Goal: Task Accomplishment & Management: Complete application form

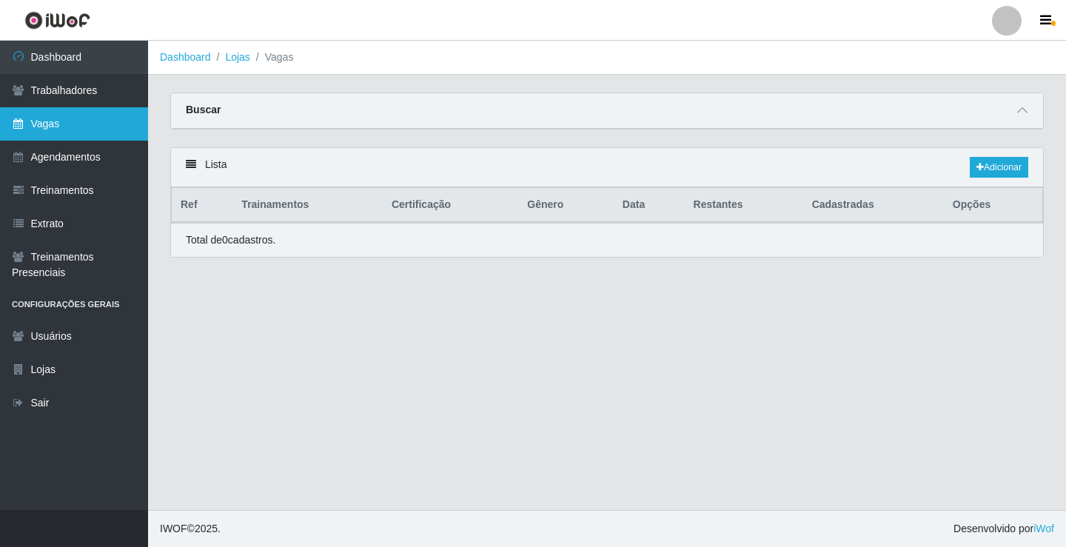
click at [52, 121] on link "Vagas" at bounding box center [74, 123] width 148 height 33
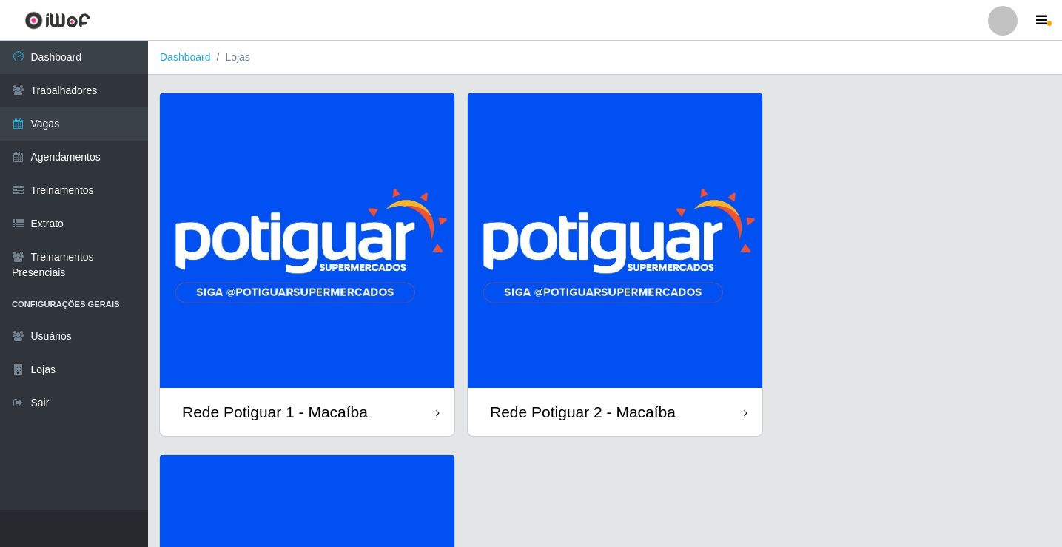
click at [287, 251] on img at bounding box center [307, 240] width 295 height 295
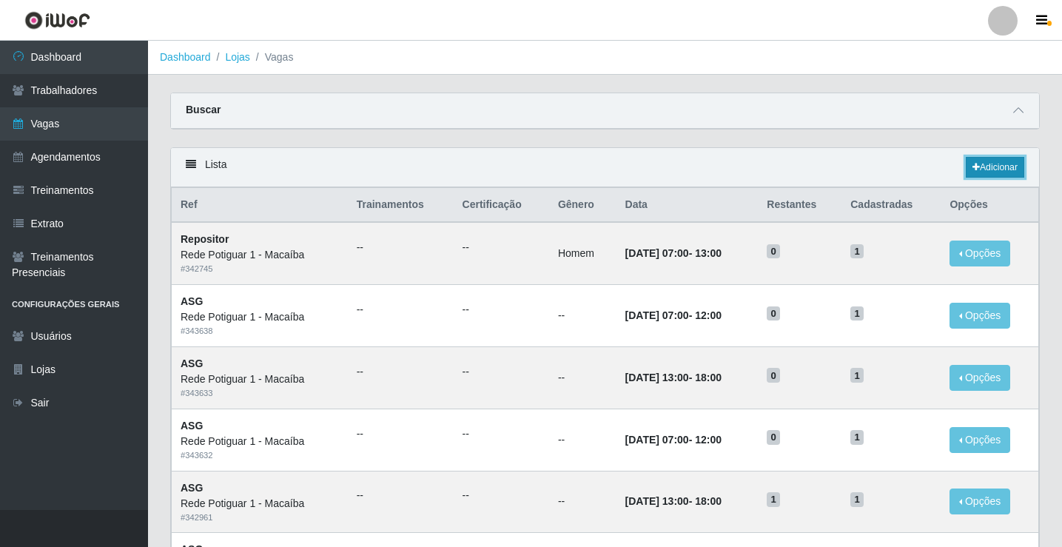
click at [1006, 173] on link "Adicionar" at bounding box center [995, 167] width 58 height 21
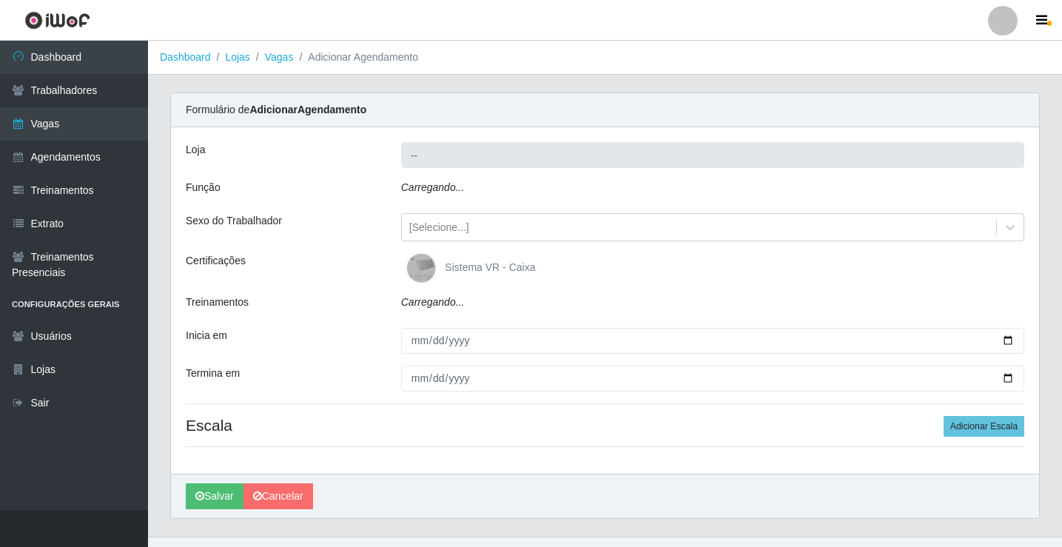
type input "Rede Potiguar 1 - Macaíba"
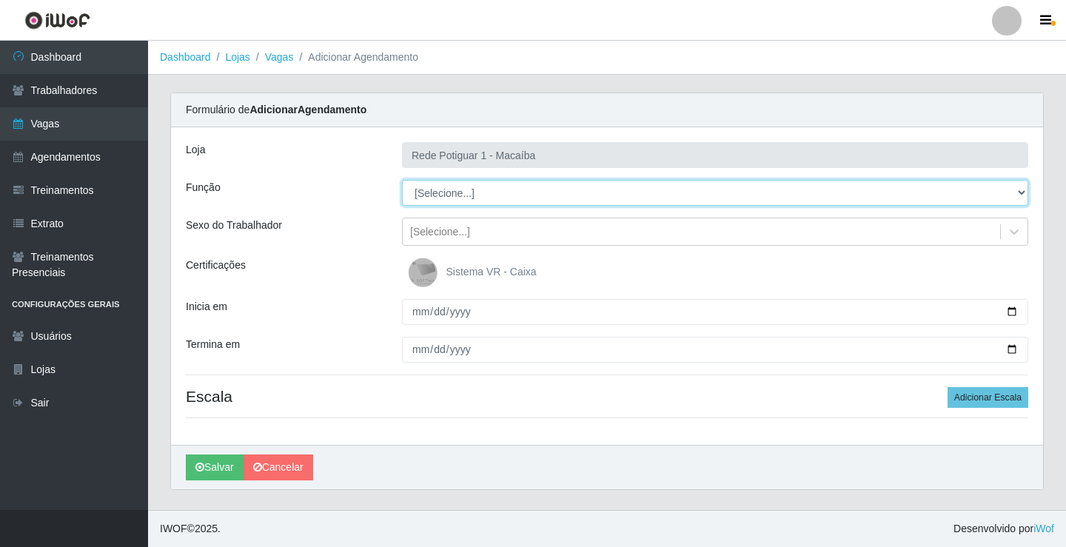
click at [444, 192] on select "[Selecione...] ASG ASG + ASG ++ Balconista Embalador Repositor Repositor + Repo…" at bounding box center [715, 193] width 626 height 26
select select "24"
click at [402, 180] on select "[Selecione...] ASG ASG + ASG ++ Balconista Embalador Repositor Repositor + Repo…" at bounding box center [715, 193] width 626 height 26
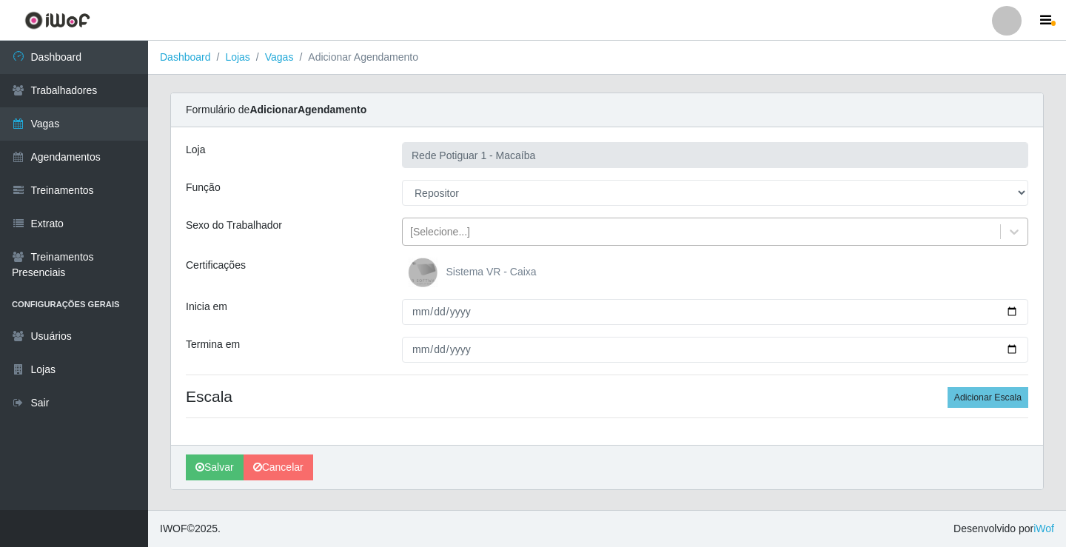
click at [449, 235] on div "[Selecione...]" at bounding box center [440, 232] width 60 height 16
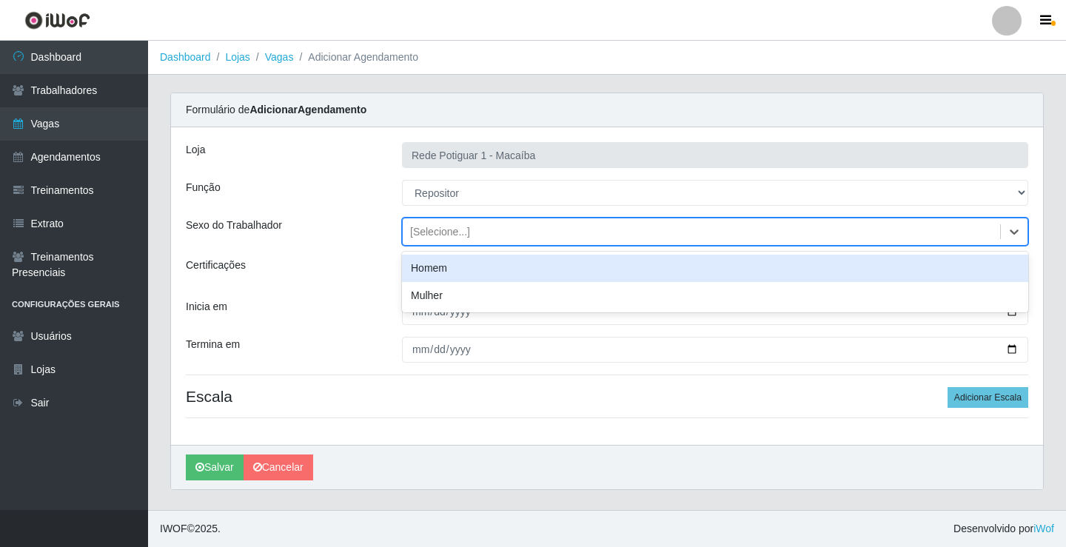
click at [443, 268] on div "Homem" at bounding box center [715, 268] width 626 height 27
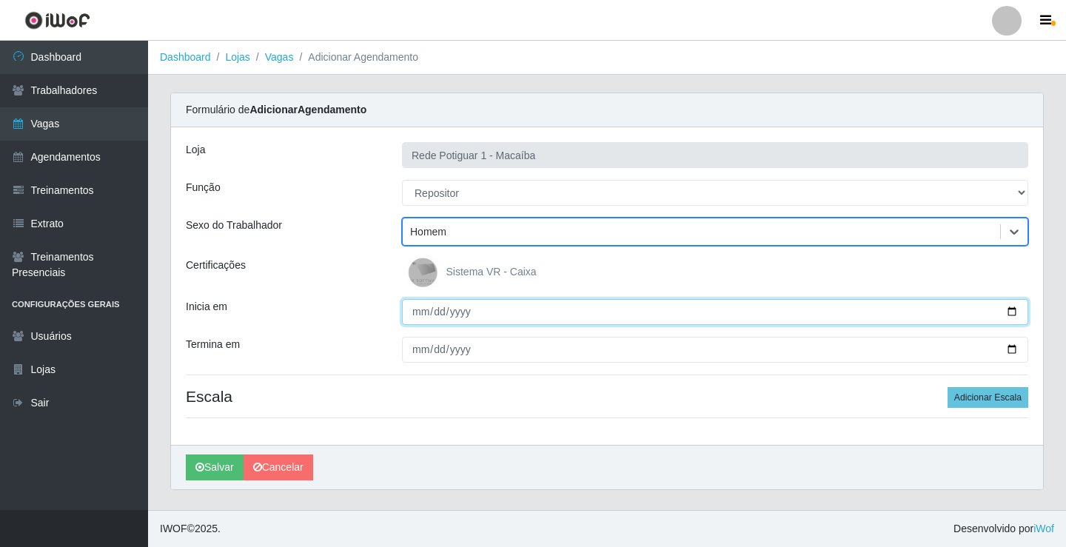
click at [422, 315] on input "Inicia em" at bounding box center [715, 312] width 626 height 26
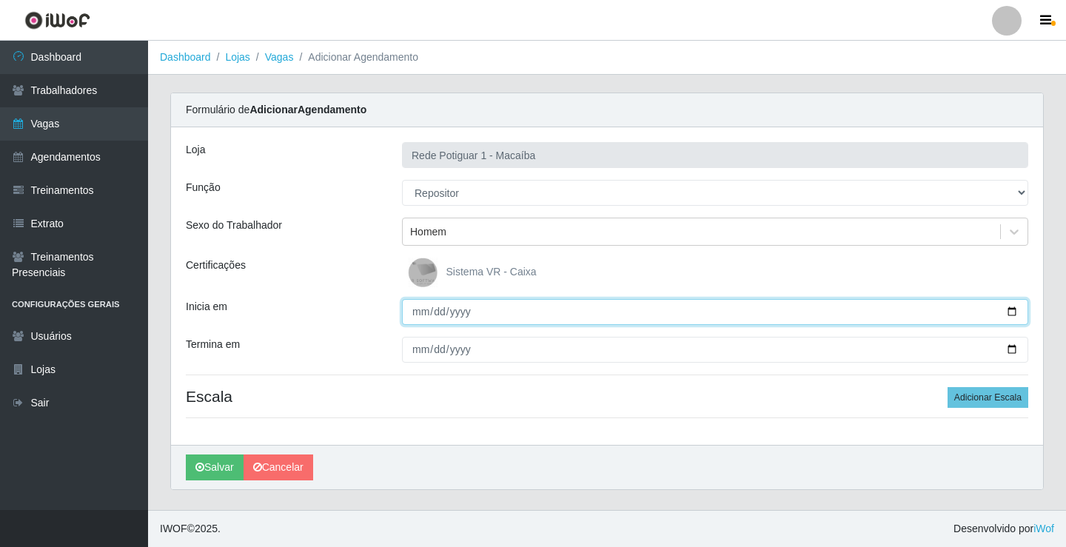
click at [441, 315] on input "Inicia em" at bounding box center [715, 312] width 626 height 26
click at [421, 317] on input "Inicia em" at bounding box center [715, 312] width 626 height 26
type input "[DATE]"
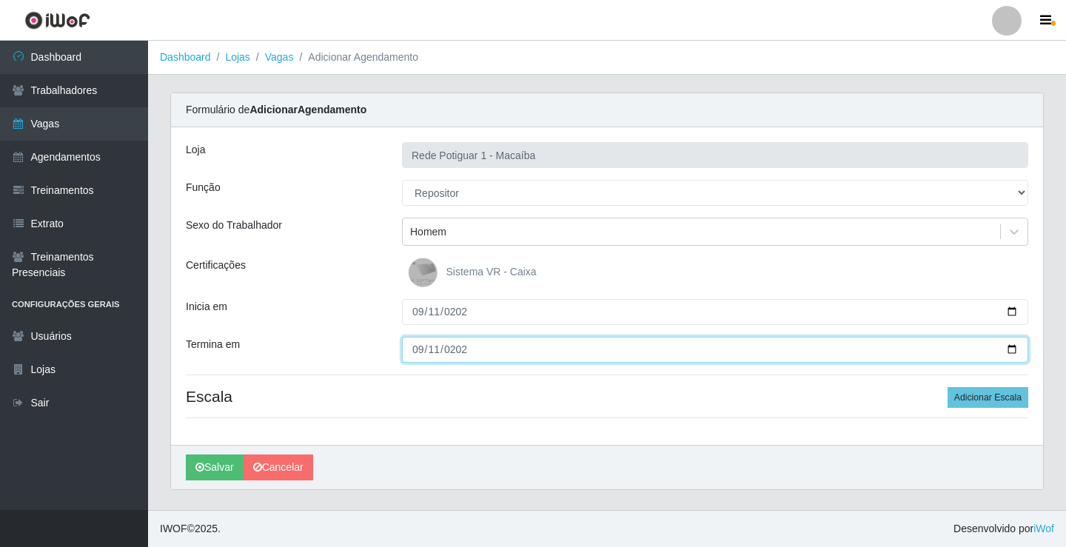
type input "[DATE]"
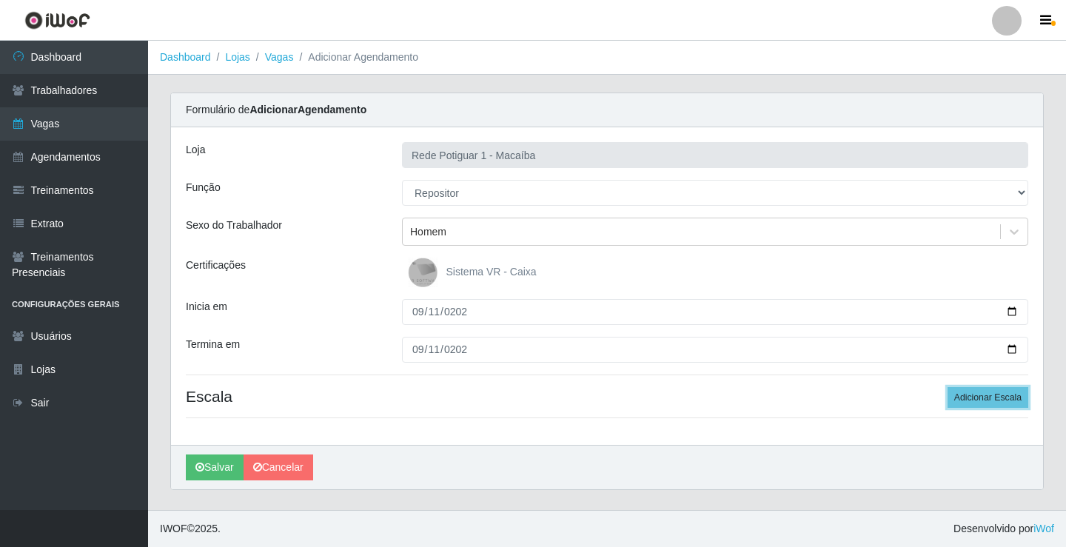
click at [948, 387] on button "Adicionar Escala" at bounding box center [988, 397] width 81 height 21
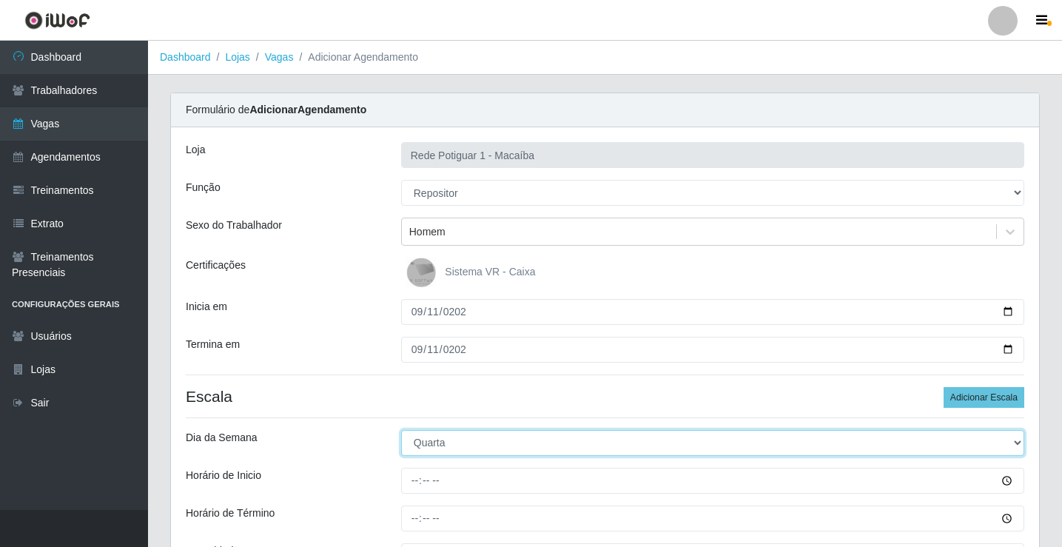
select select "4"
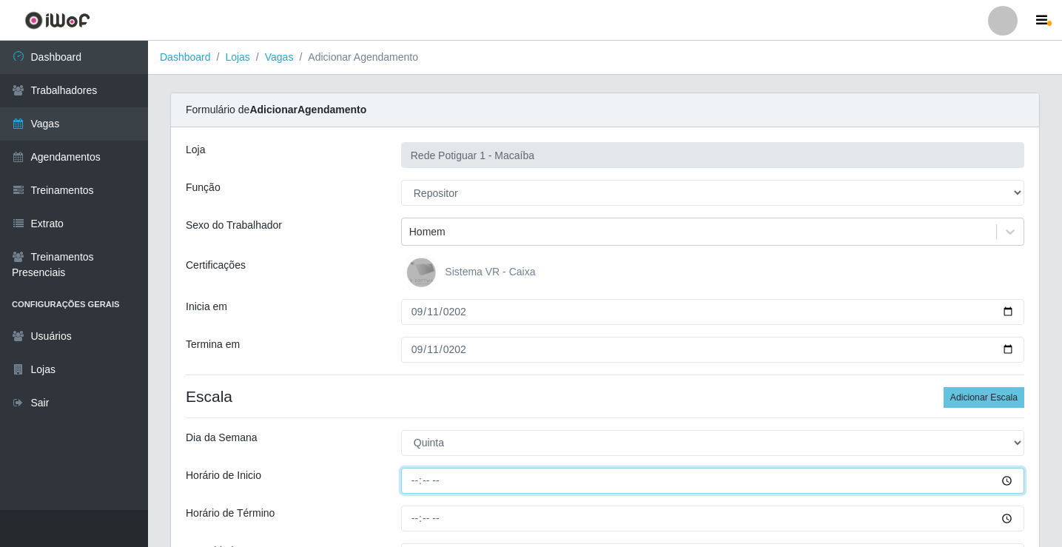
type input "07:00"
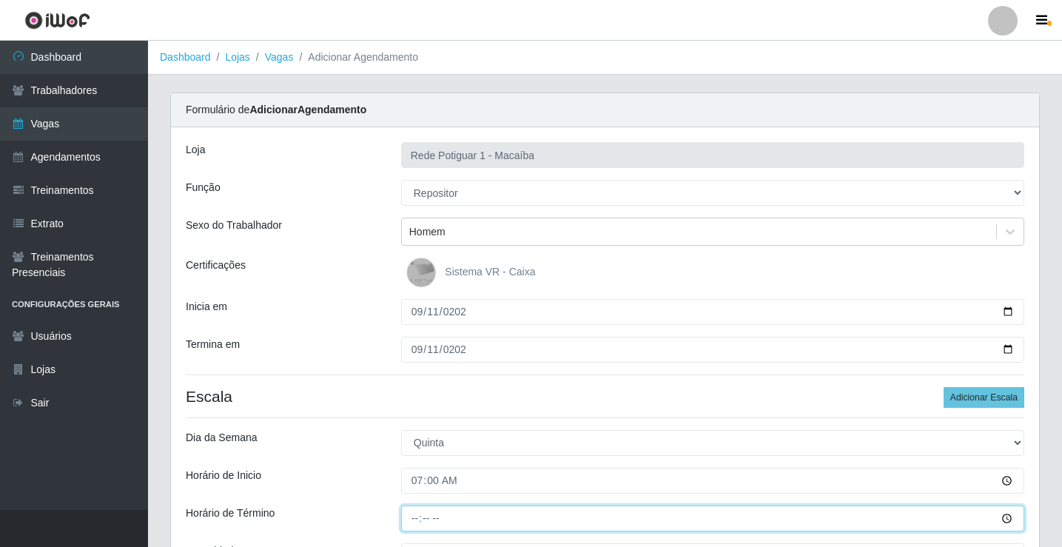
type input "12:00"
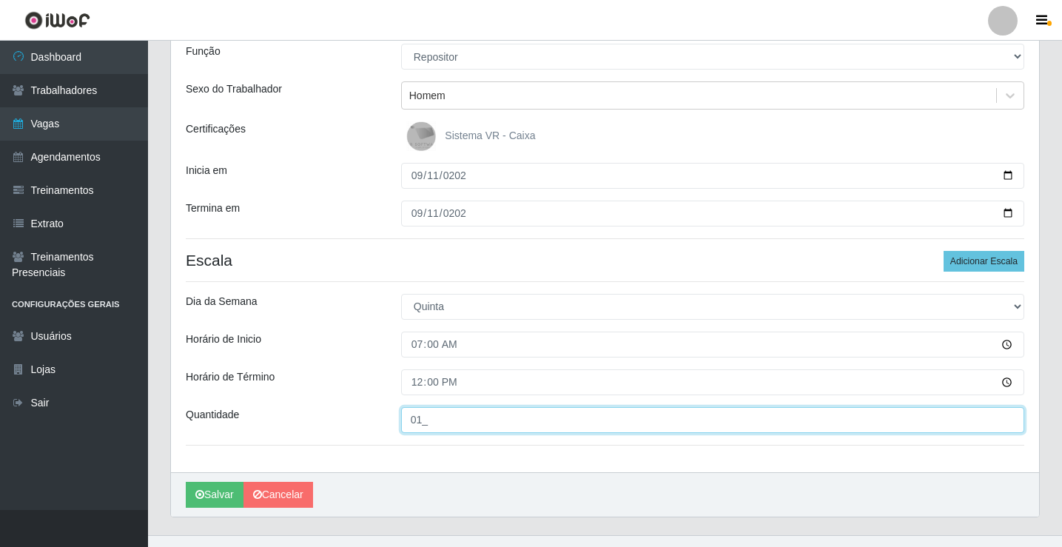
scroll to position [161, 0]
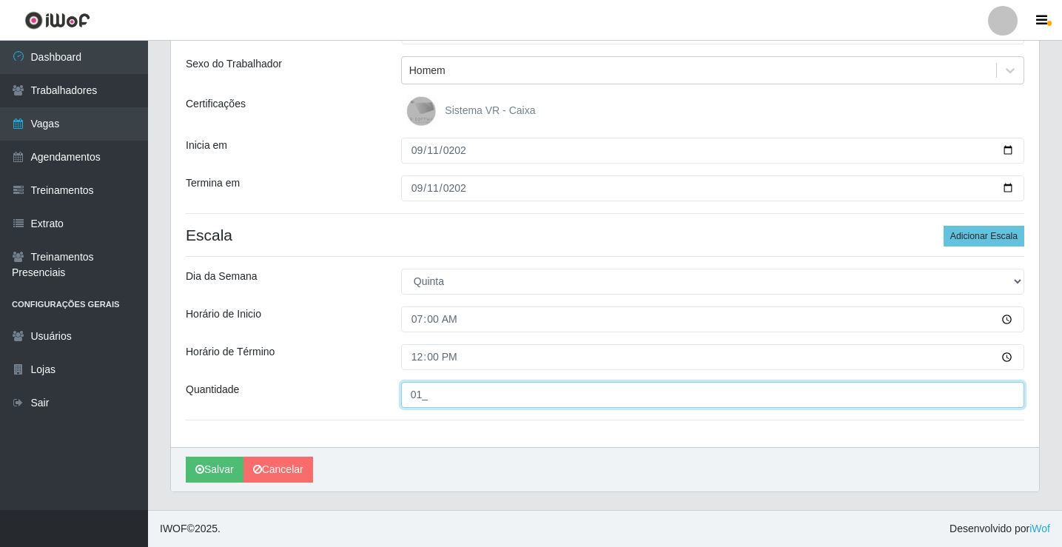
type input "01_"
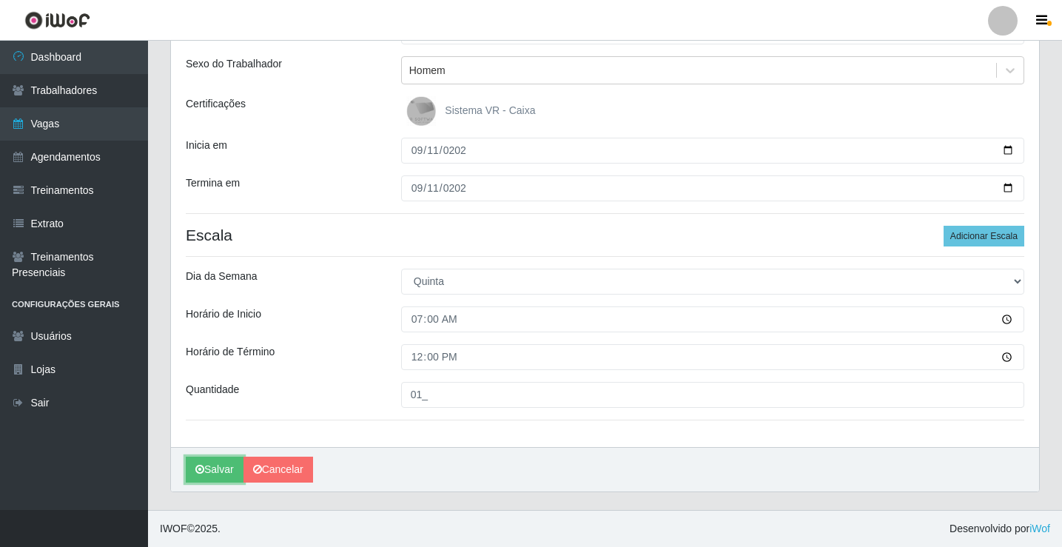
click at [221, 460] on button "Salvar" at bounding box center [215, 470] width 58 height 26
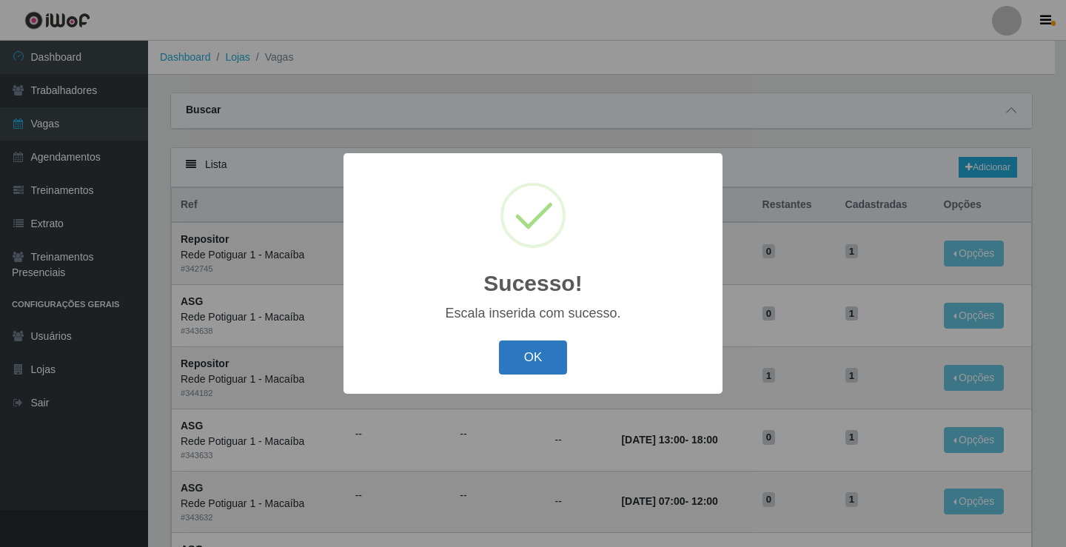
click at [543, 357] on button "OK" at bounding box center [533, 358] width 69 height 35
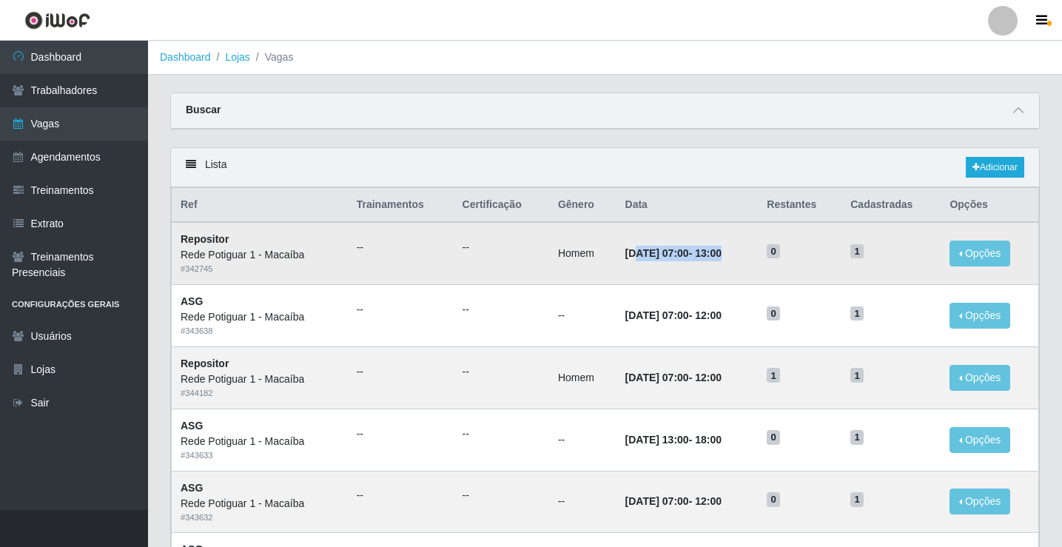
drag, startPoint x: 620, startPoint y: 254, endPoint x: 735, endPoint y: 252, distance: 114.8
click at [735, 252] on td "[DATE] 07:00 - 13:00" at bounding box center [688, 253] width 142 height 62
click at [734, 276] on td "[DATE] 07:00 - 13:00" at bounding box center [688, 253] width 142 height 62
click at [1008, 161] on link "Adicionar" at bounding box center [995, 167] width 58 height 21
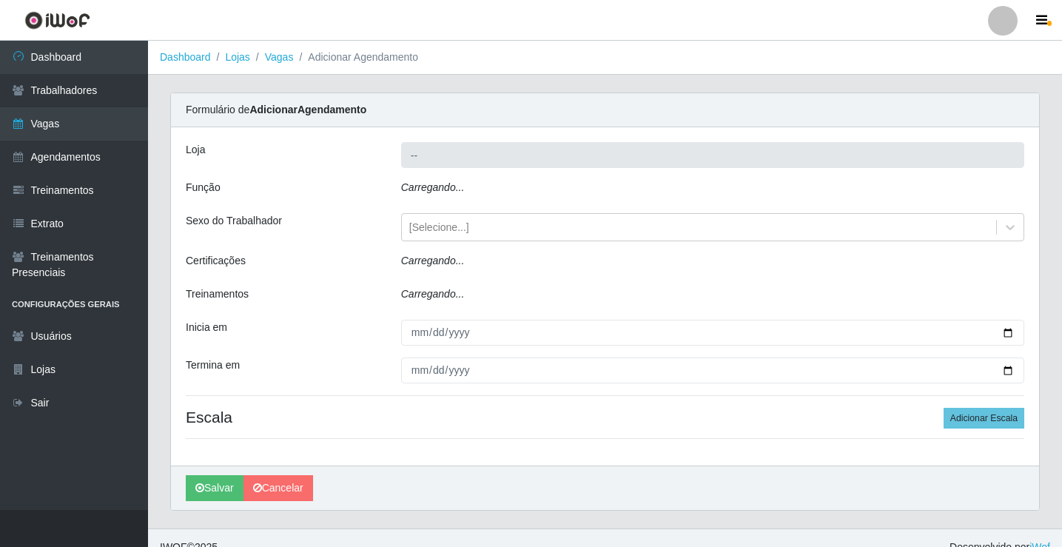
type input "Rede Potiguar 1 - Macaíba"
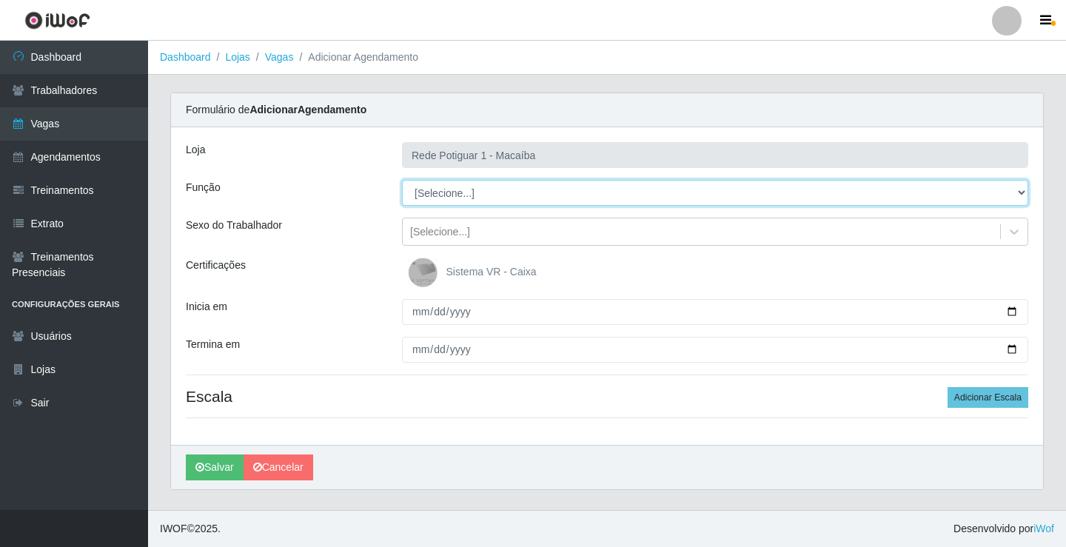
click at [509, 195] on select "[Selecione...] ASG ASG + ASG ++ Balconista Embalador Repositor Repositor + Repo…" at bounding box center [715, 193] width 626 height 26
select select "24"
click at [402, 180] on select "[Selecione...] ASG ASG + ASG ++ Balconista Embalador Repositor Repositor + Repo…" at bounding box center [715, 193] width 626 height 26
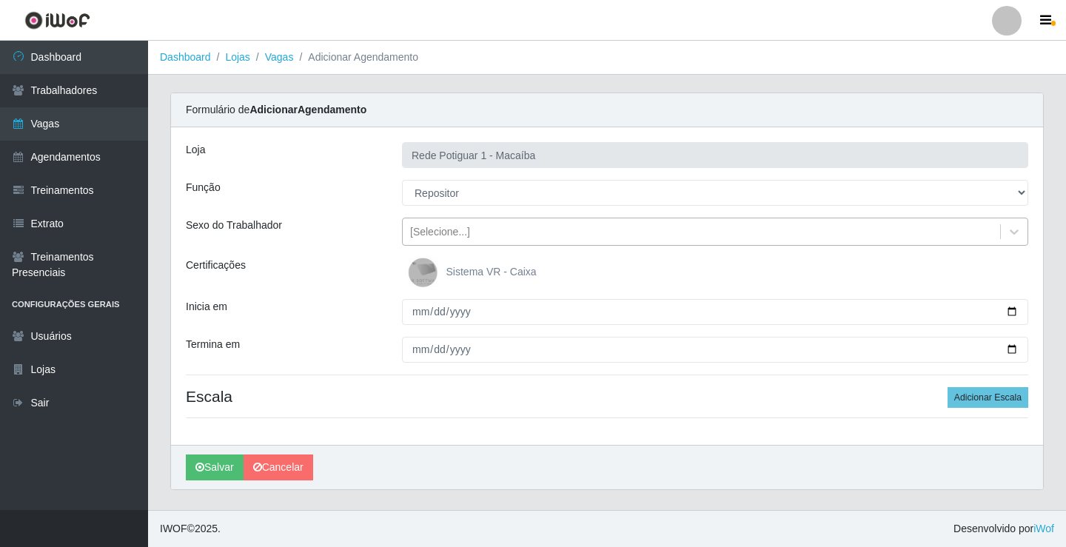
click at [439, 238] on div "[Selecione...]" at bounding box center [440, 232] width 60 height 16
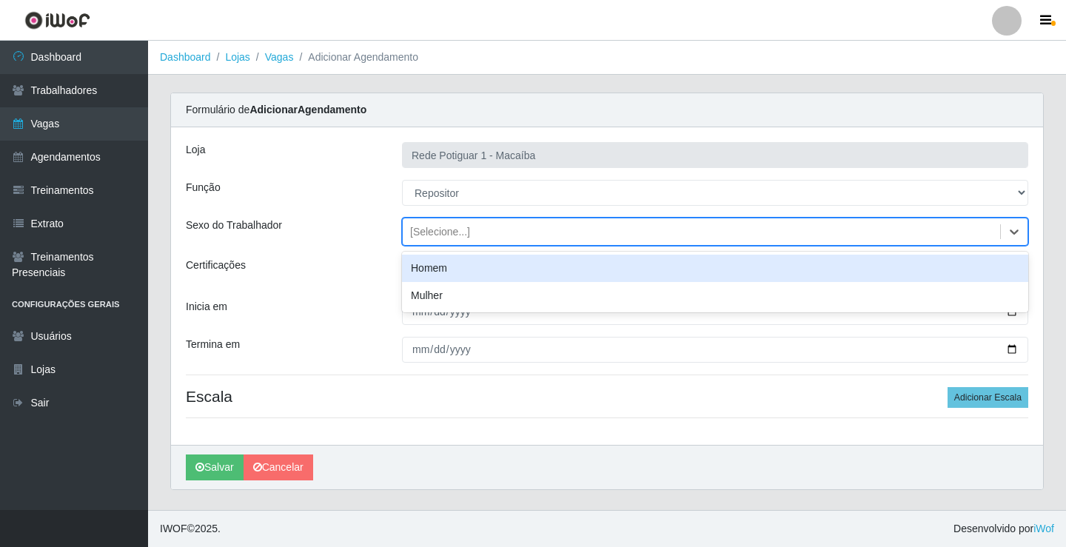
click at [438, 265] on div "Homem" at bounding box center [715, 268] width 626 height 27
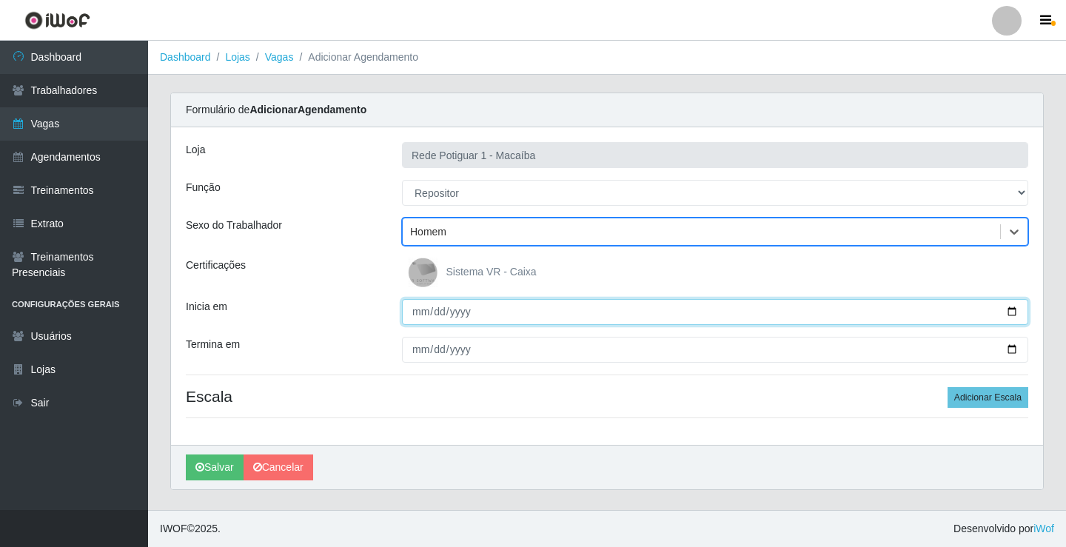
click at [416, 315] on input "Inicia em" at bounding box center [715, 312] width 626 height 26
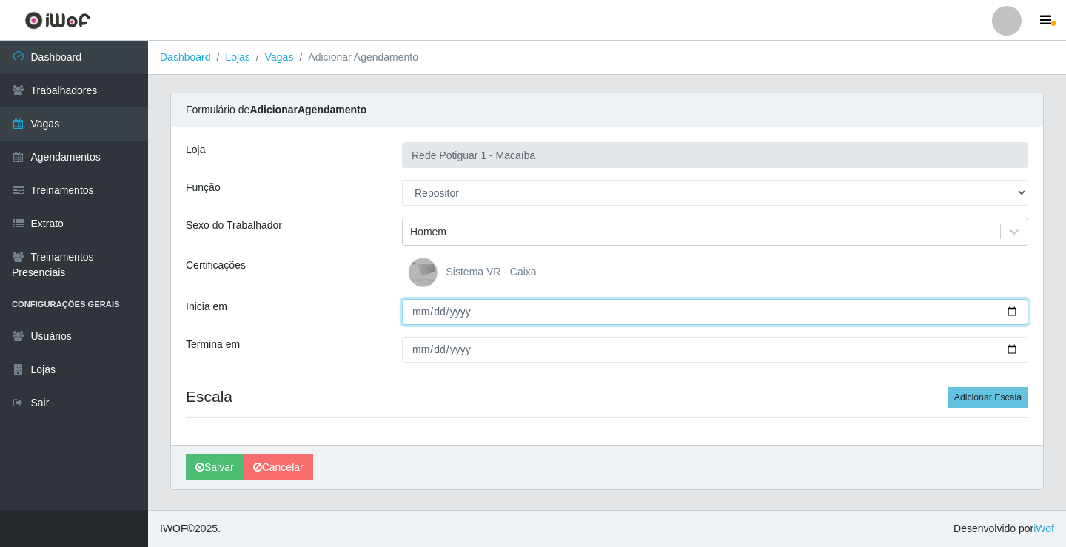
click at [418, 310] on input "Inicia em" at bounding box center [715, 312] width 626 height 26
type input "[DATE]"
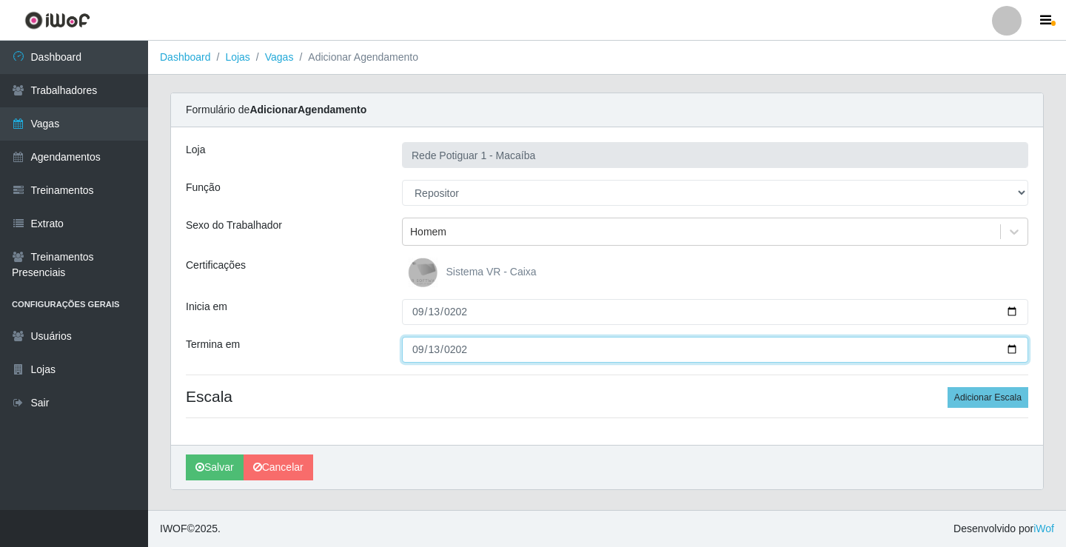
type input "[DATE]"
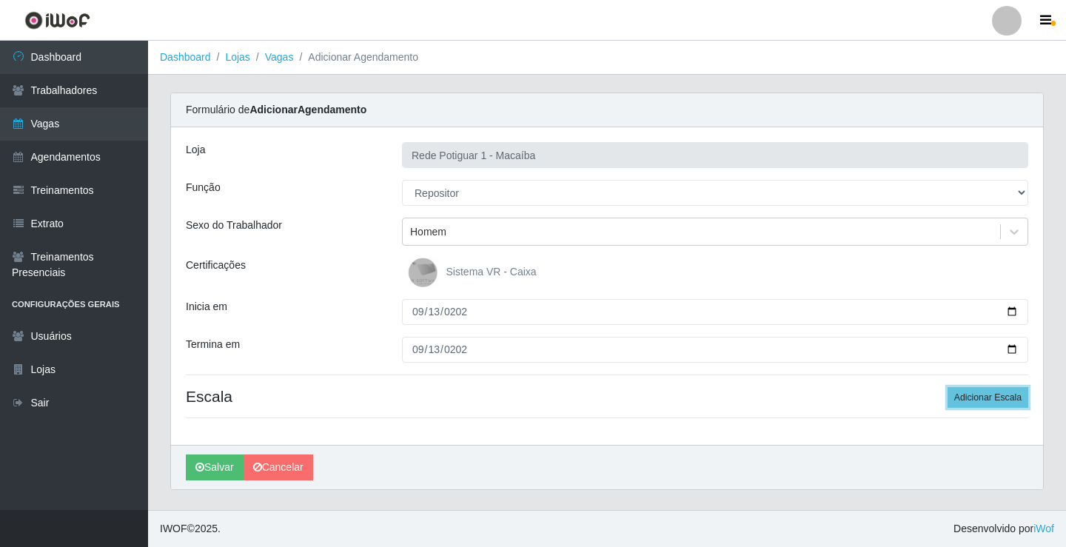
click at [948, 387] on button "Adicionar Escala" at bounding box center [988, 397] width 81 height 21
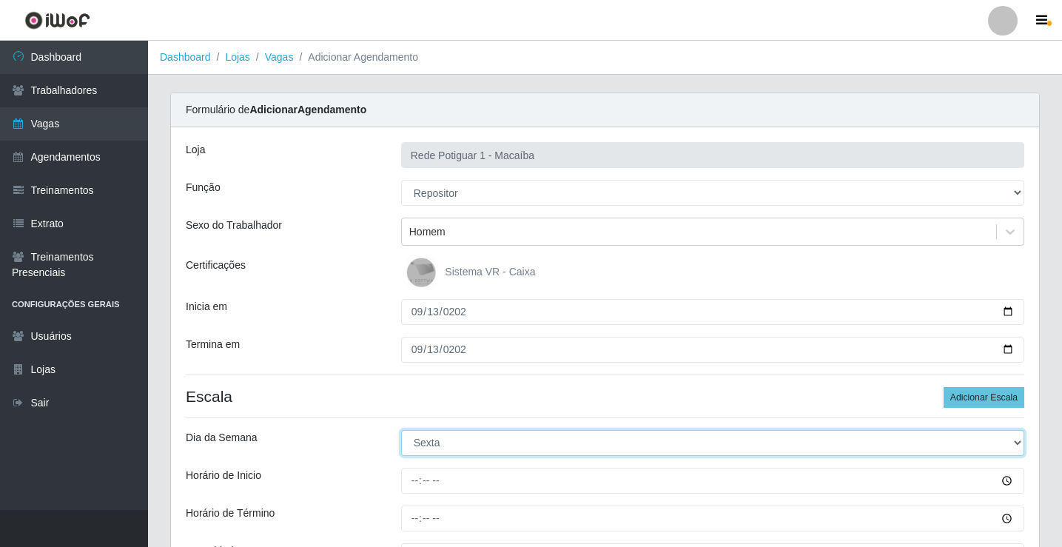
select select "6"
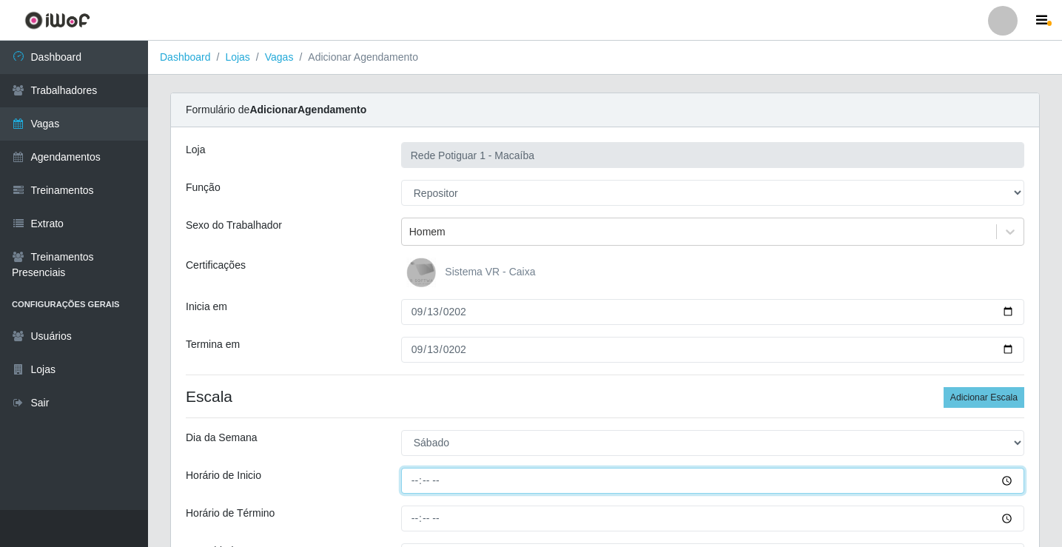
type input "08:00"
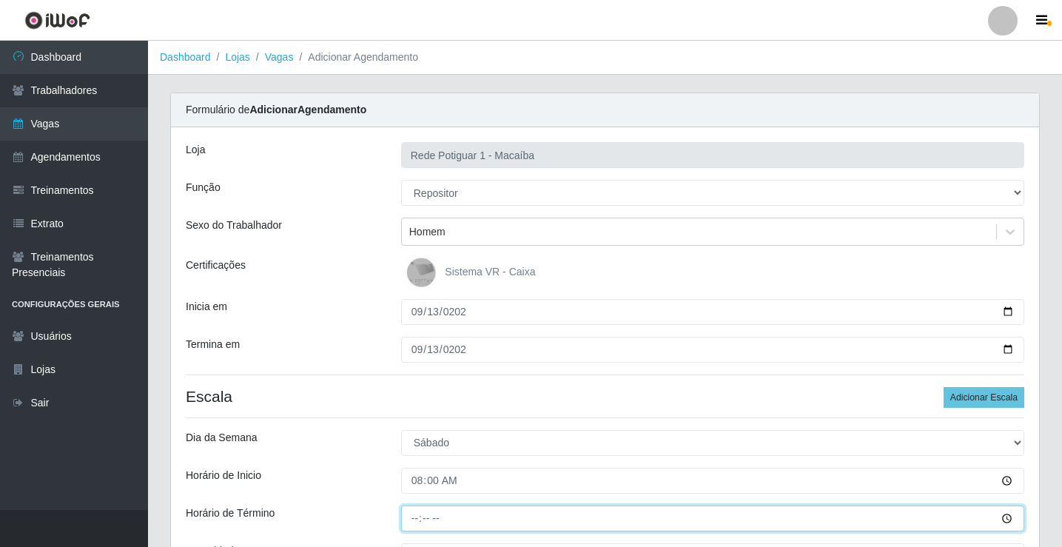
type input "13:00"
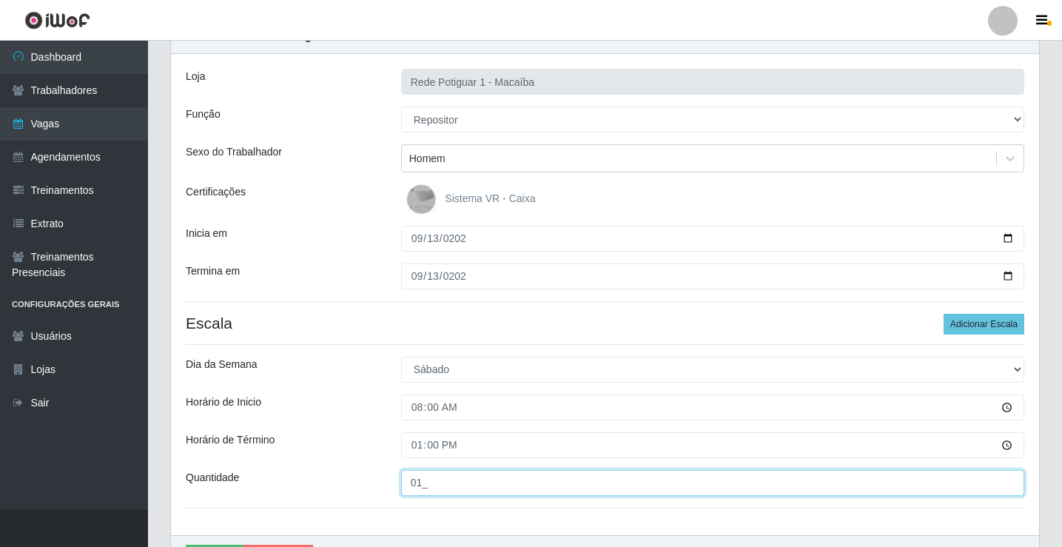
scroll to position [161, 0]
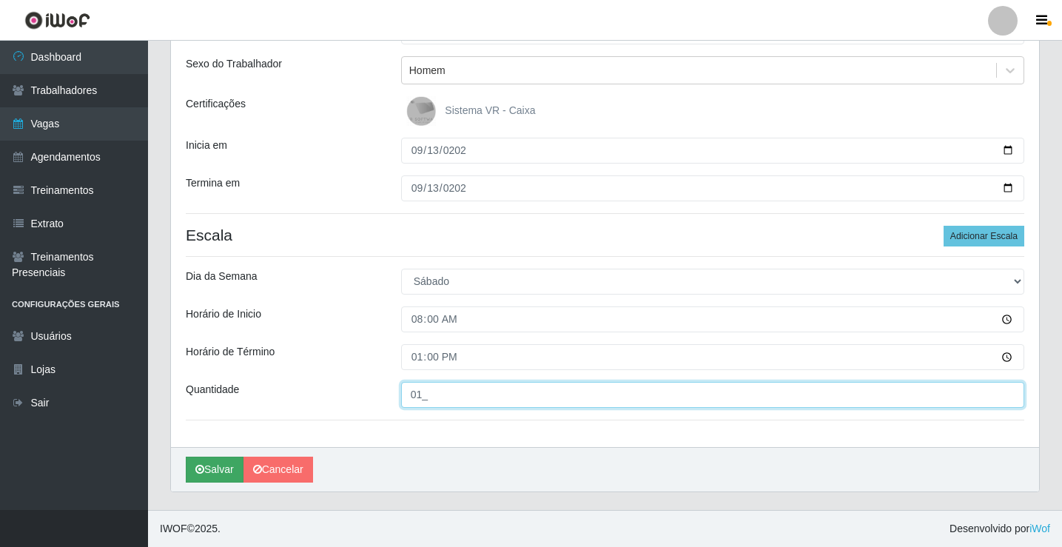
type input "01_"
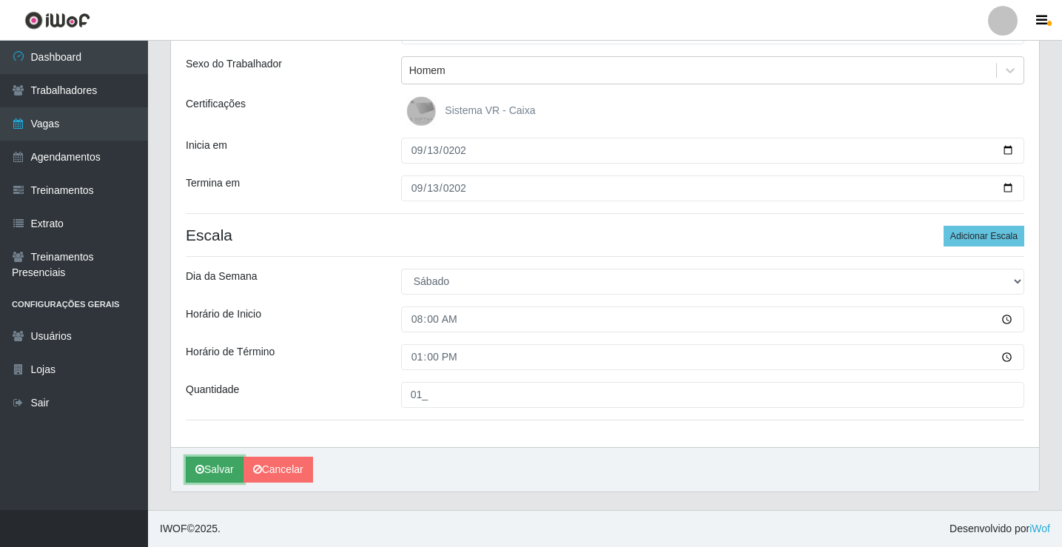
click at [204, 466] on icon "submit" at bounding box center [199, 469] width 9 height 10
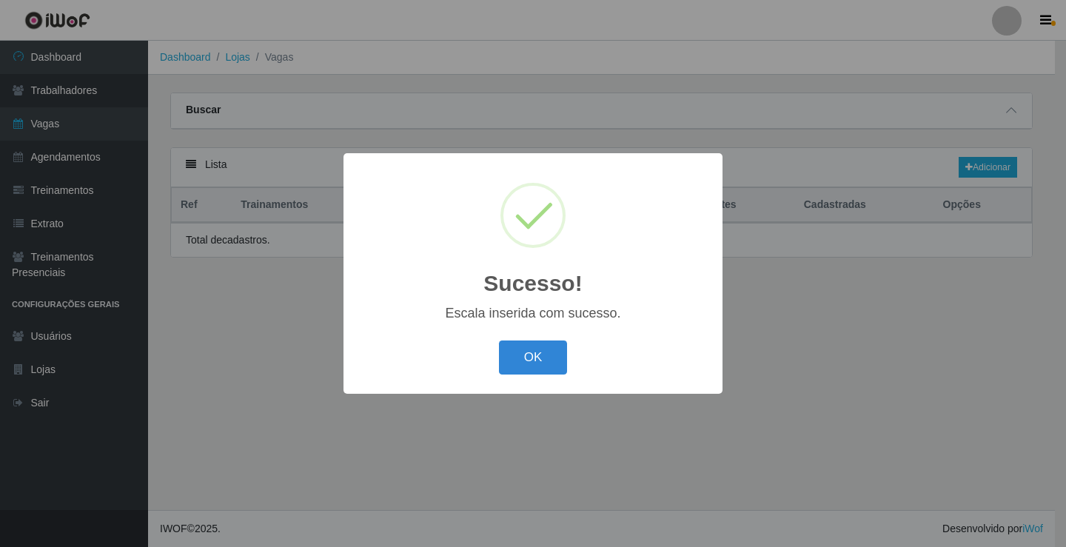
click at [520, 351] on button "OK" at bounding box center [533, 358] width 69 height 35
